Goal: Task Accomplishment & Management: Manage account settings

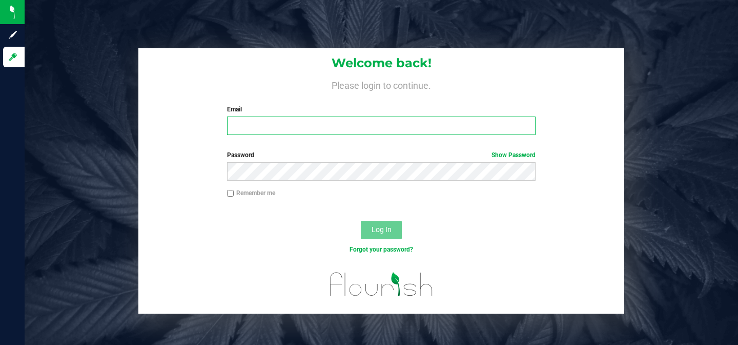
click at [438, 129] on input "Email" at bounding box center [381, 125] width 309 height 18
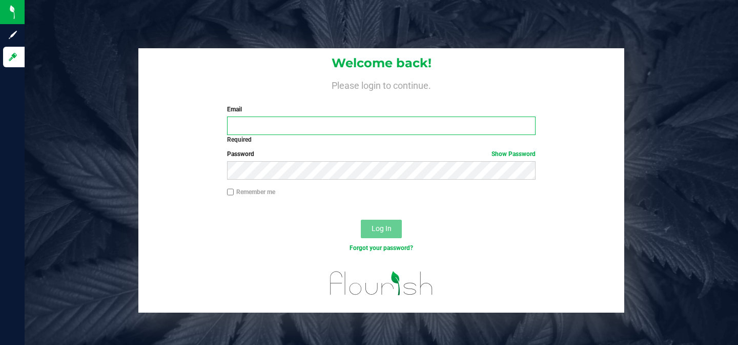
type input "[EMAIL_ADDRESS][DOMAIN_NAME]"
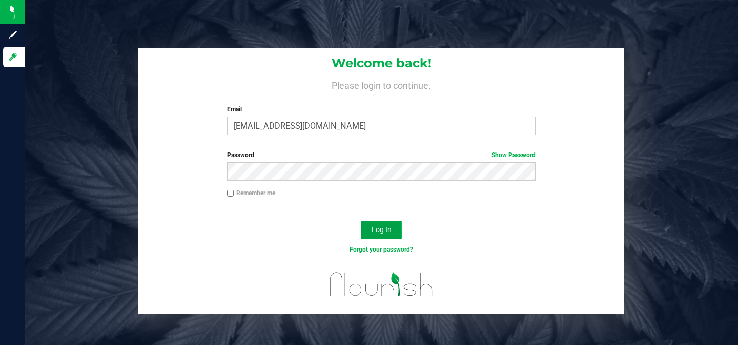
click at [371, 227] on button "Log In" at bounding box center [381, 229] width 41 height 18
click at [495, 155] on link "Show Password" at bounding box center [514, 154] width 44 height 7
click at [368, 228] on button "Log In" at bounding box center [381, 229] width 41 height 18
